Goal: Transaction & Acquisition: Obtain resource

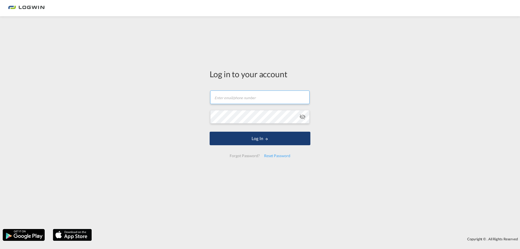
type input "[PERSON_NAME][EMAIL_ADDRESS][PERSON_NAME][DOMAIN_NAME]"
click at [248, 135] on button "Log In" at bounding box center [260, 139] width 101 height 14
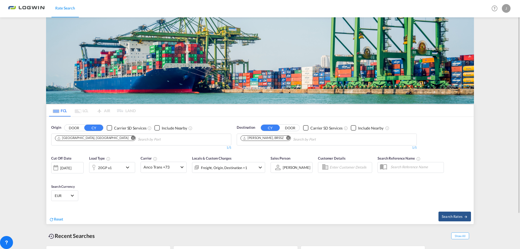
click at [131, 137] on md-icon "Remove" at bounding box center [133, 138] width 4 height 4
click at [96, 138] on input "Chips input." at bounding box center [81, 139] width 52 height 9
type input "[PERSON_NAME]"
click at [94, 168] on div "[PERSON_NAME] dam [GEOGRAPHIC_DATA] NLRTM" at bounding box center [97, 176] width 103 height 16
click at [286, 137] on md-icon "Remove" at bounding box center [288, 138] width 4 height 4
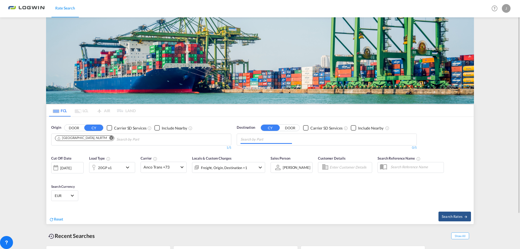
click at [279, 138] on input "Chips input." at bounding box center [267, 139] width 52 height 9
type input "nhava sheva"
click at [268, 153] on div "[PERSON_NAME] ( [GEOGRAPHIC_DATA] ) [GEOGRAPHIC_DATA] [GEOGRAPHIC_DATA]" at bounding box center [282, 154] width 103 height 20
click at [449, 214] on button "Search Rates" at bounding box center [455, 217] width 33 height 10
type input "NLRTM to INNSA / [DATE]"
